Goal: Navigation & Orientation: Find specific page/section

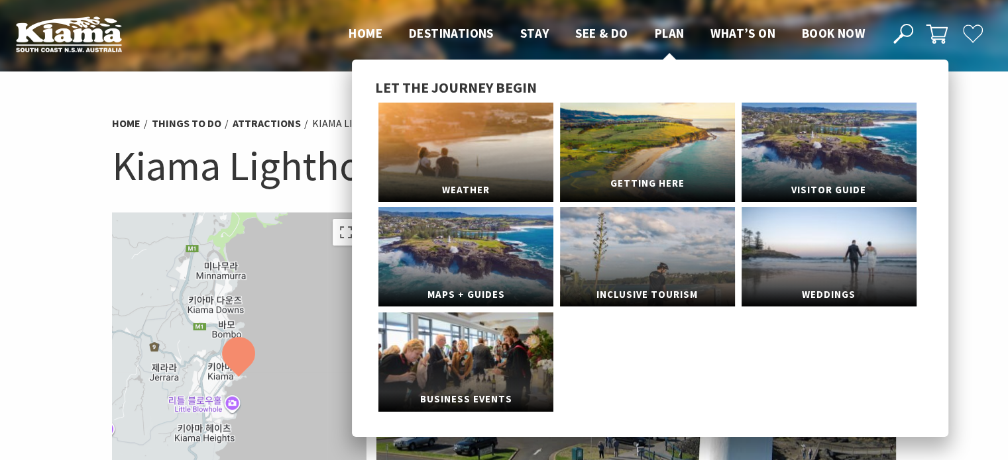
click at [644, 129] on link "Getting Here" at bounding box center [647, 152] width 175 height 99
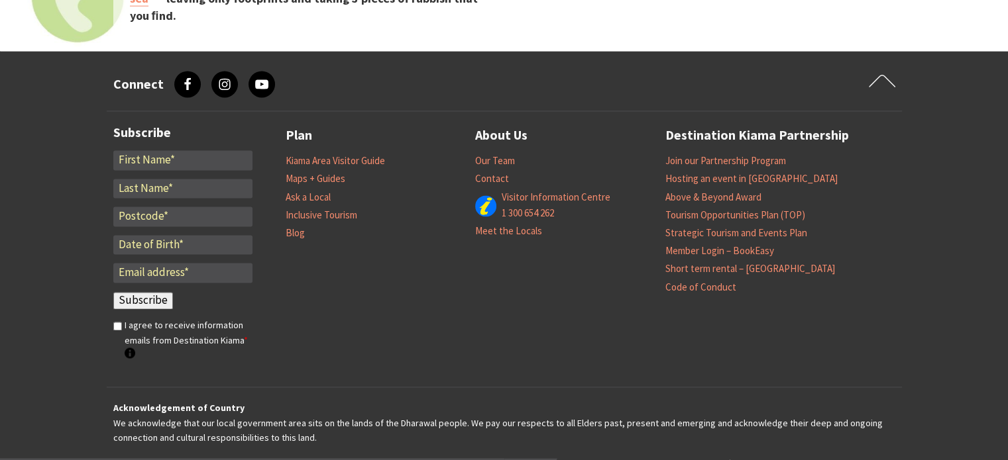
scroll to position [1989, 0]
